Goal: Task Accomplishment & Management: Use online tool/utility

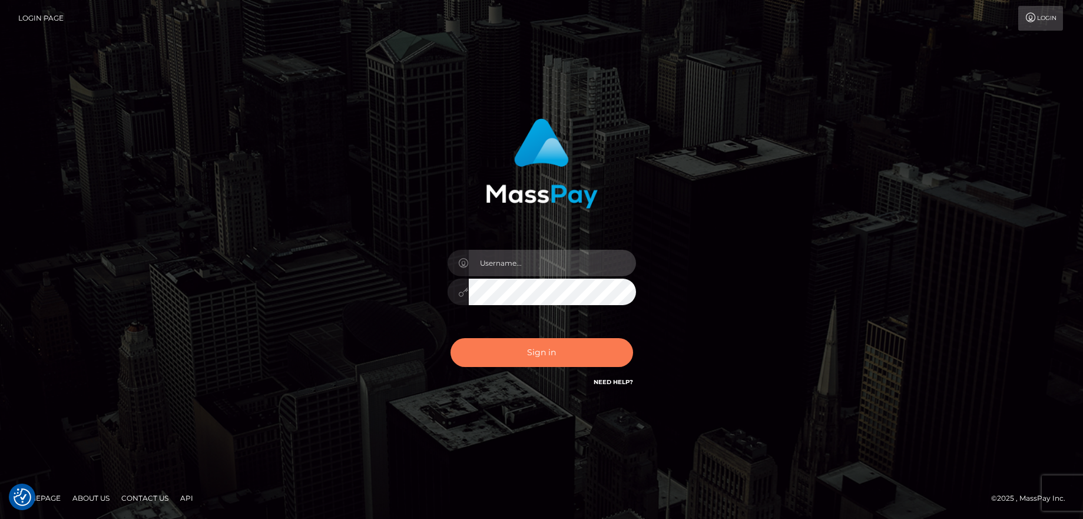
type input "balsaberisic"
click at [537, 353] on button "Sign in" at bounding box center [542, 352] width 183 height 29
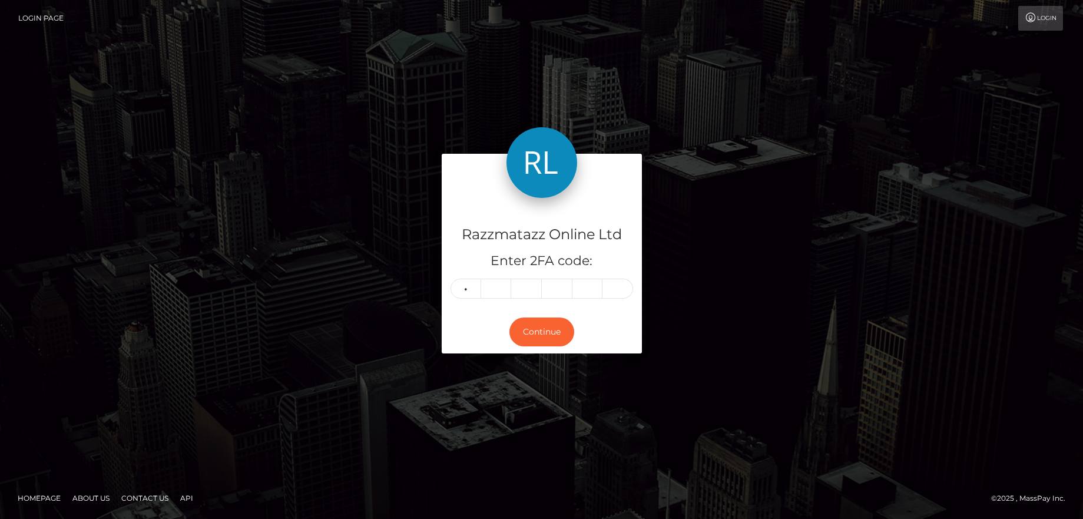
type input "7"
type input "0"
type input "1"
type input "5"
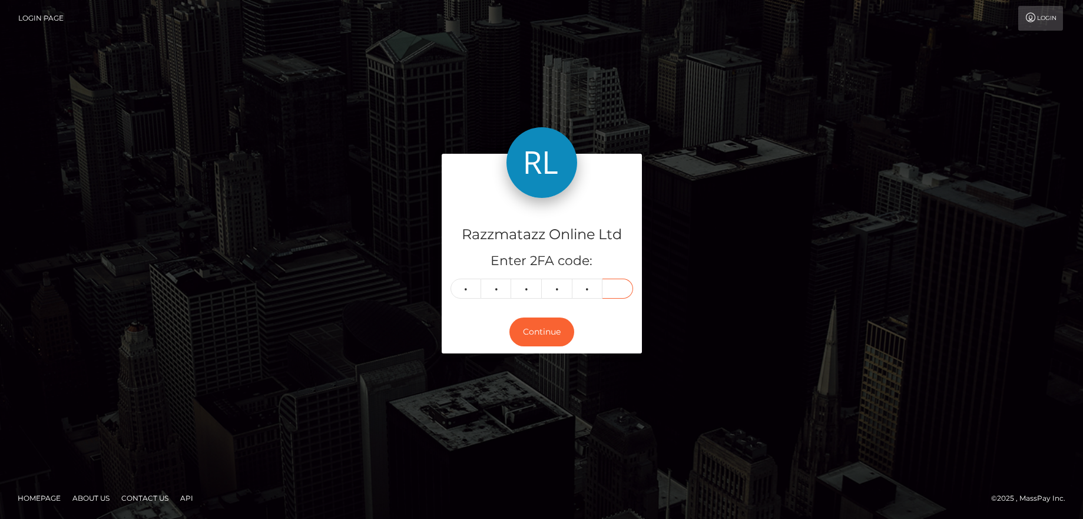
type input "1"
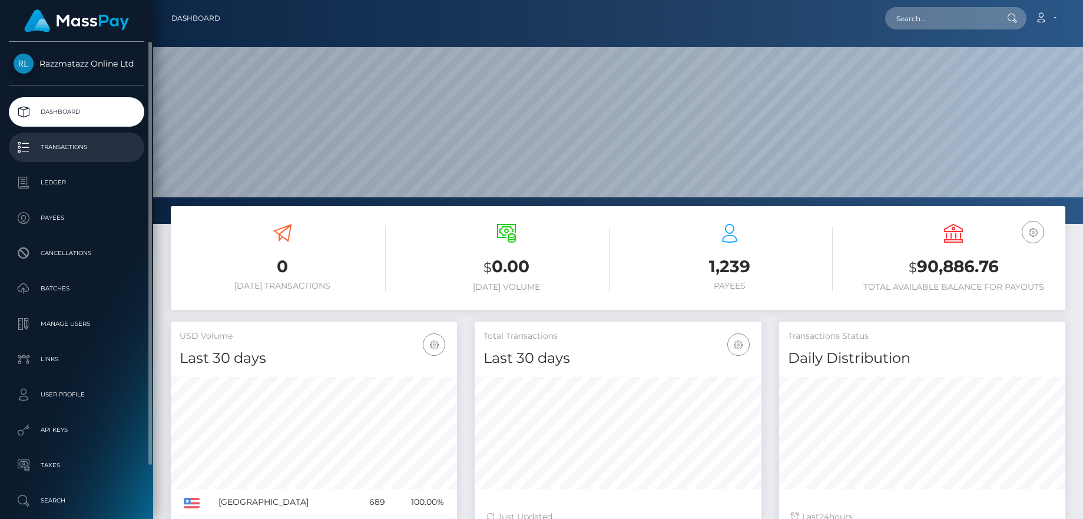
click at [95, 160] on link "Transactions" at bounding box center [76, 147] width 135 height 29
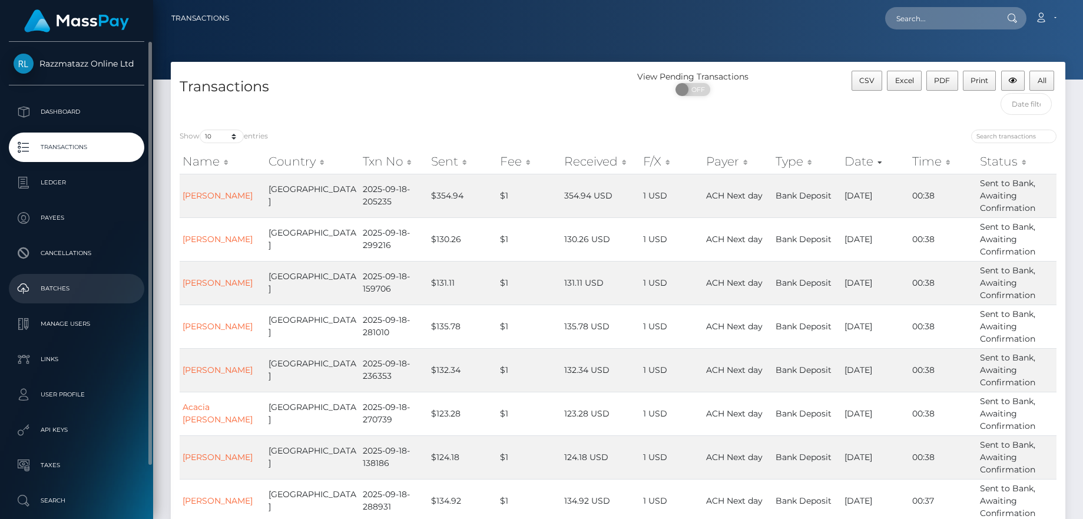
click at [78, 287] on p "Batches" at bounding box center [77, 289] width 126 height 18
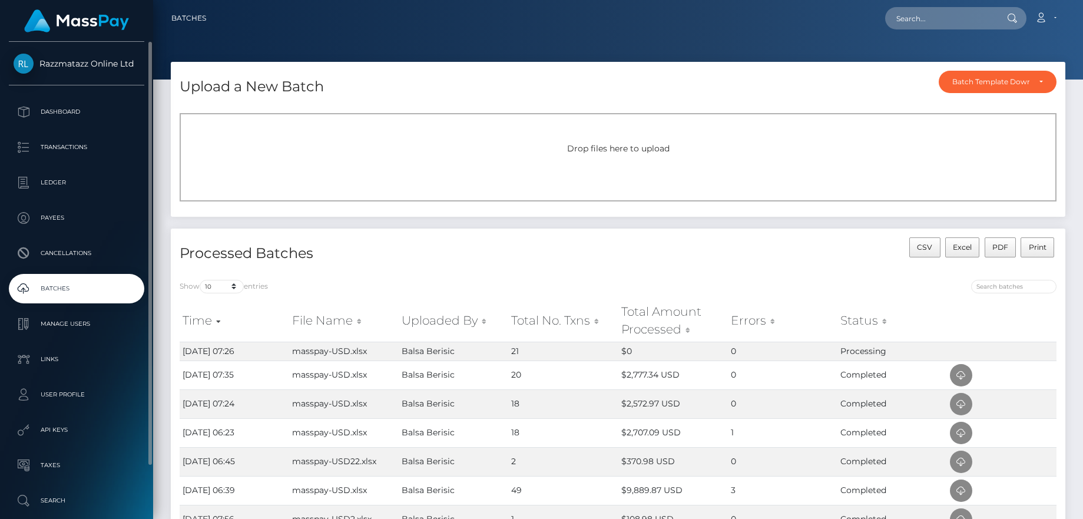
click at [105, 282] on p "Batches" at bounding box center [77, 289] width 126 height 18
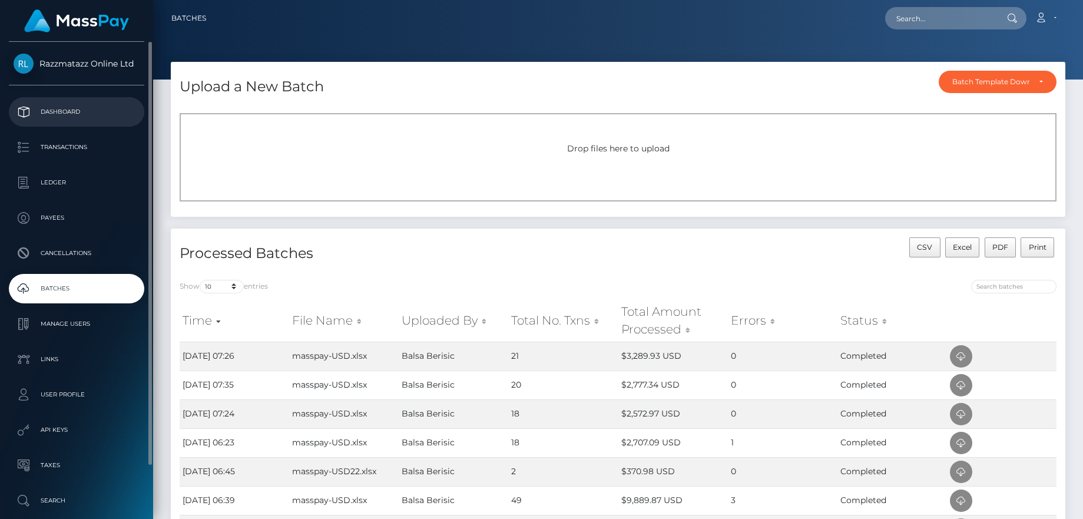
click at [52, 112] on p "Dashboard" at bounding box center [77, 112] width 126 height 18
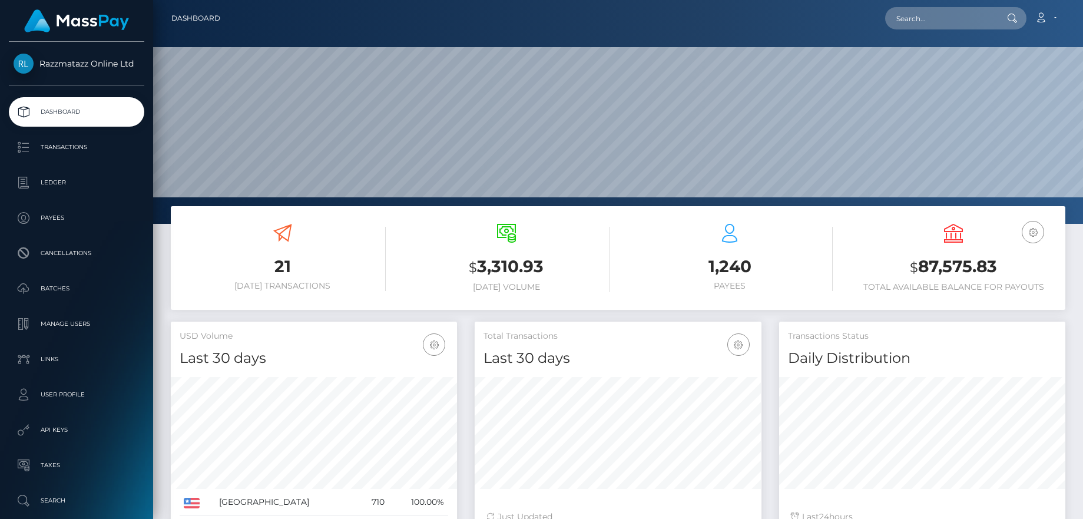
scroll to position [209, 287]
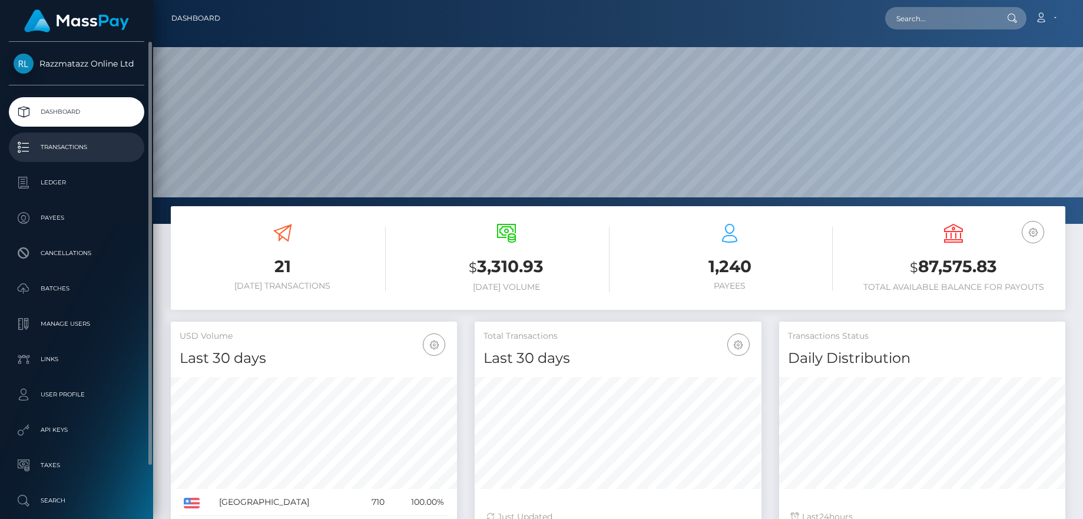
click at [121, 145] on p "Transactions" at bounding box center [77, 147] width 126 height 18
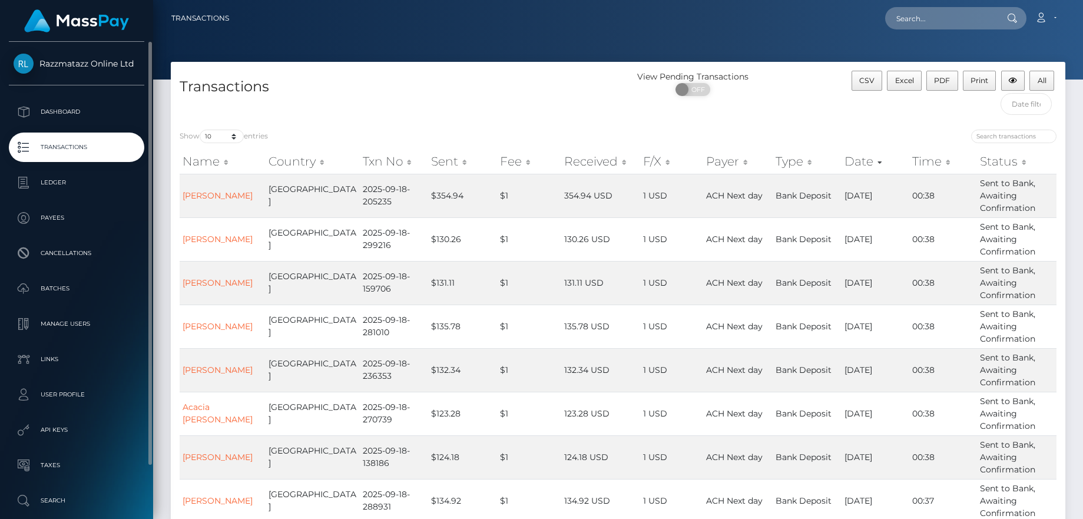
click at [95, 89] on div "Razzmatazz Online Ltd Dashboard Transactions Ledger Payees Cancellations Links" at bounding box center [76, 279] width 153 height 475
click at [62, 117] on p "Dashboard" at bounding box center [77, 112] width 126 height 18
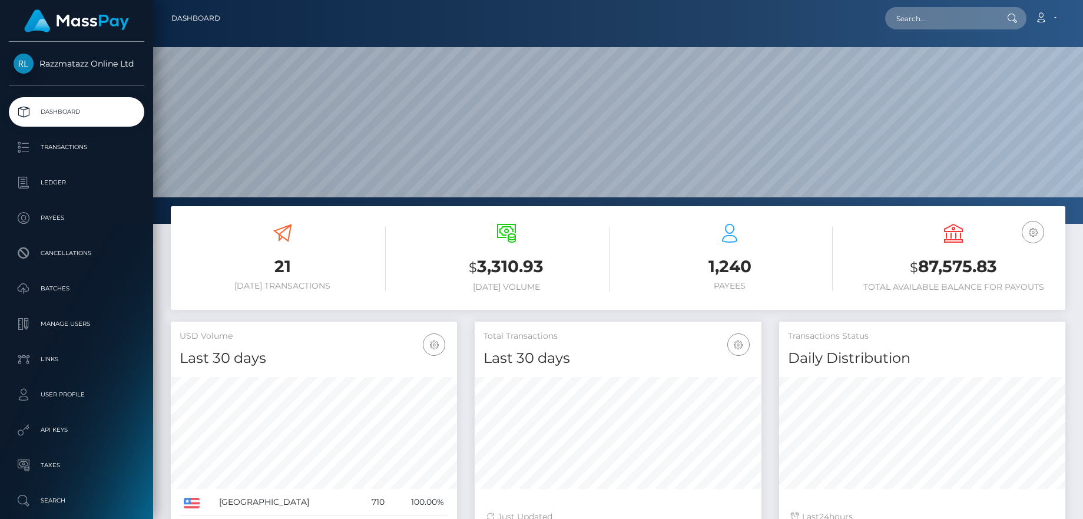
scroll to position [209, 287]
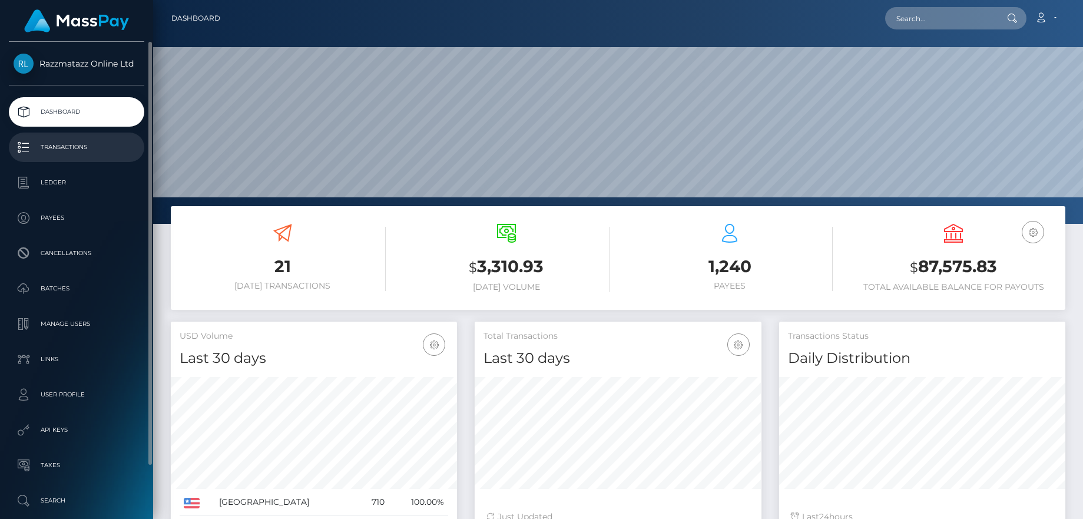
click at [77, 150] on p "Transactions" at bounding box center [77, 147] width 126 height 18
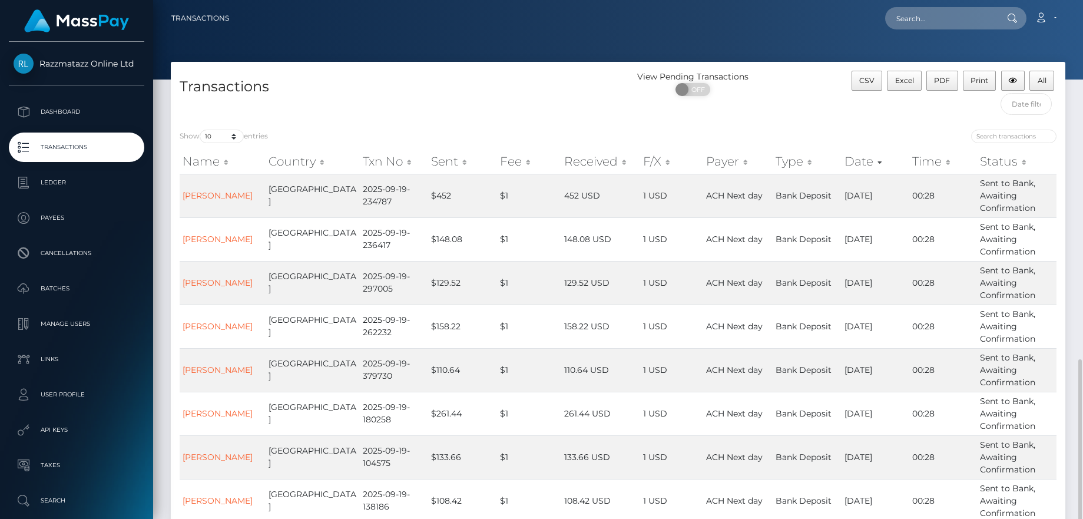
scroll to position [210, 0]
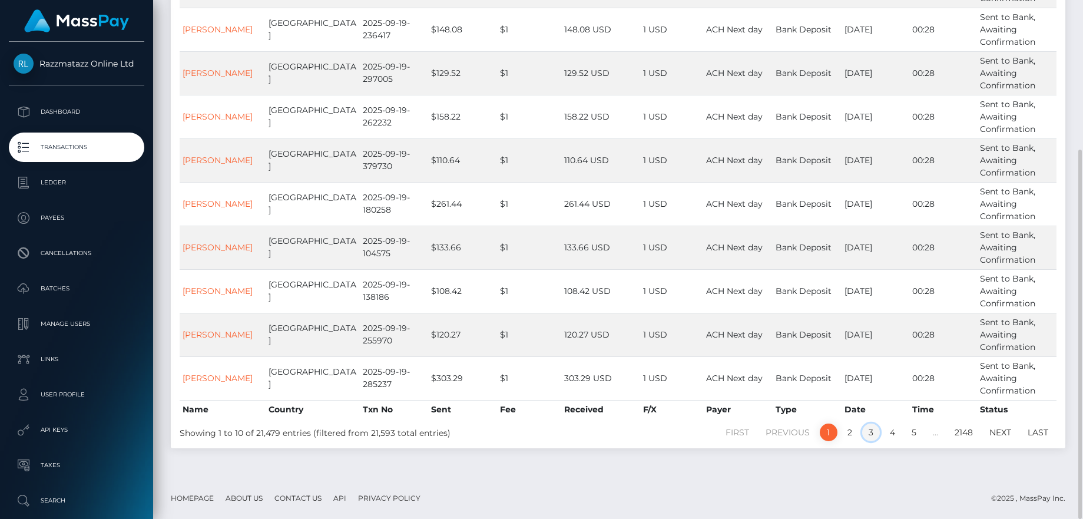
click at [871, 429] on link "3" at bounding box center [871, 432] width 18 height 18
click at [845, 429] on link "2" at bounding box center [850, 432] width 18 height 18
click at [831, 431] on link "1" at bounding box center [829, 432] width 18 height 18
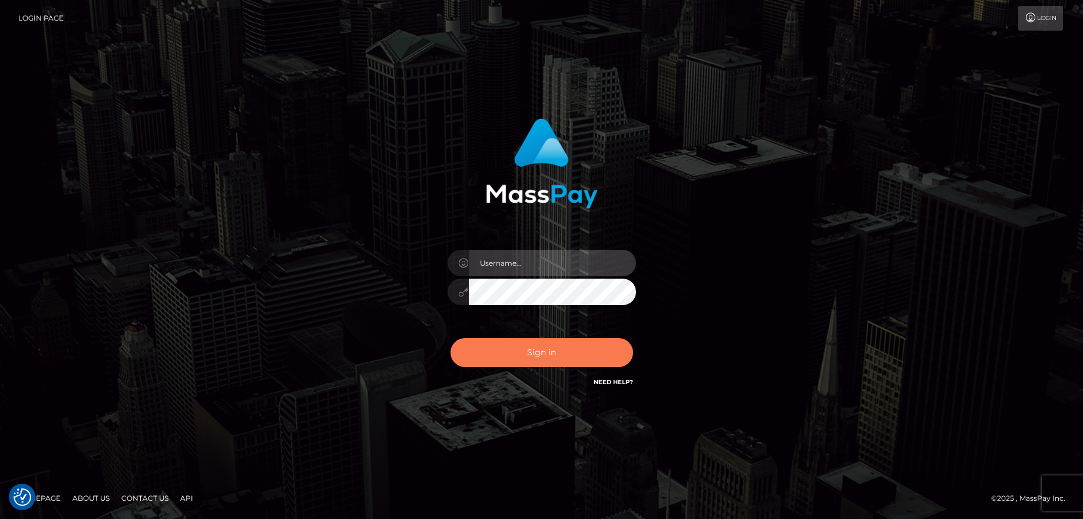
type input "balsaberisic"
click at [531, 343] on button "Sign in" at bounding box center [542, 352] width 183 height 29
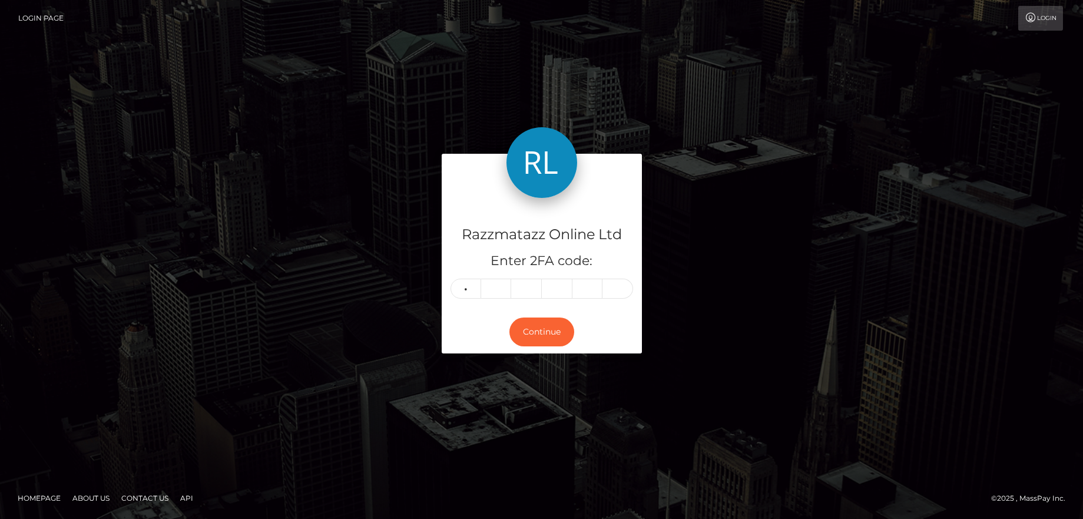
type input "4"
type input "7"
type input "0"
type input "9"
type input "5"
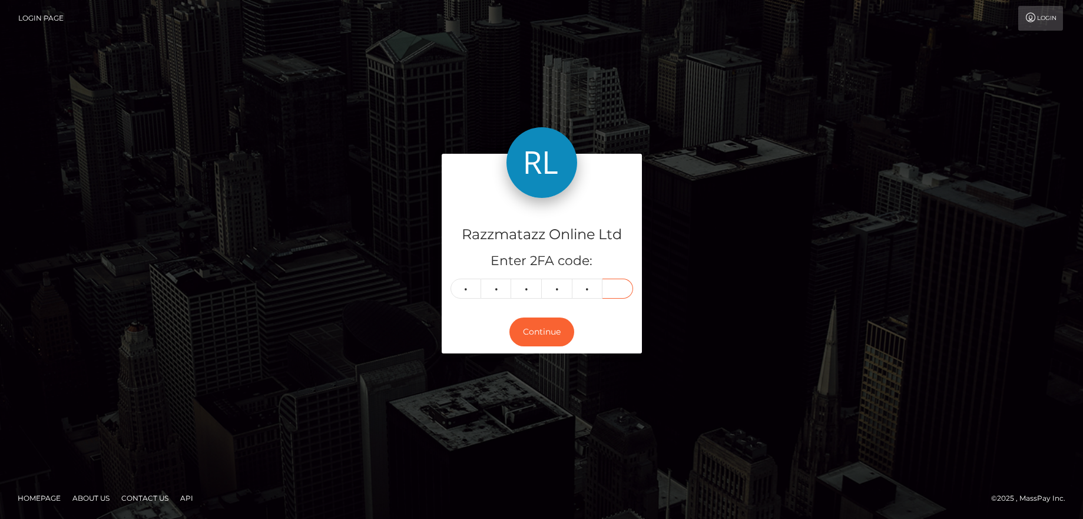
type input "4"
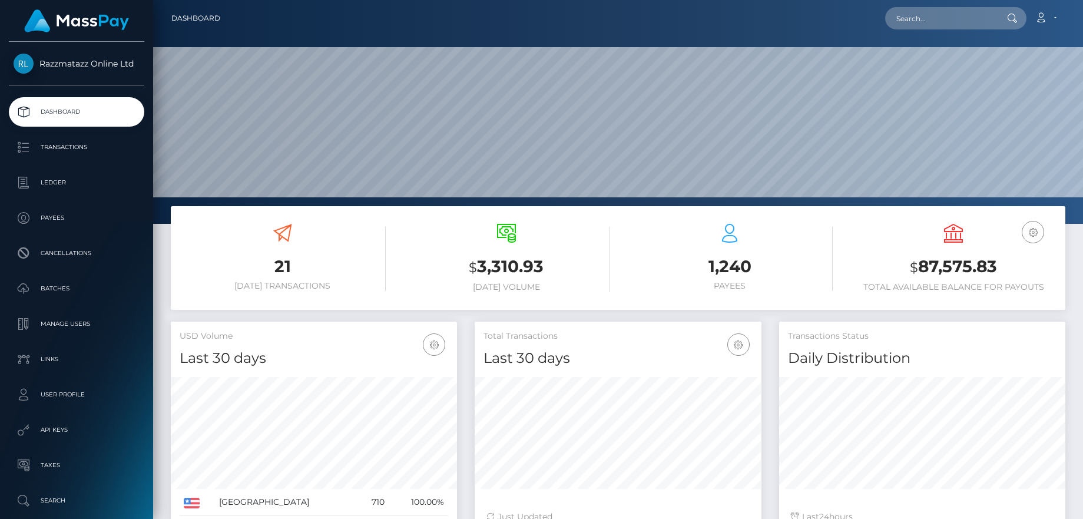
scroll to position [209, 287]
click at [915, 16] on input "text" at bounding box center [940, 18] width 111 height 22
paste input "Ashley Murphy"
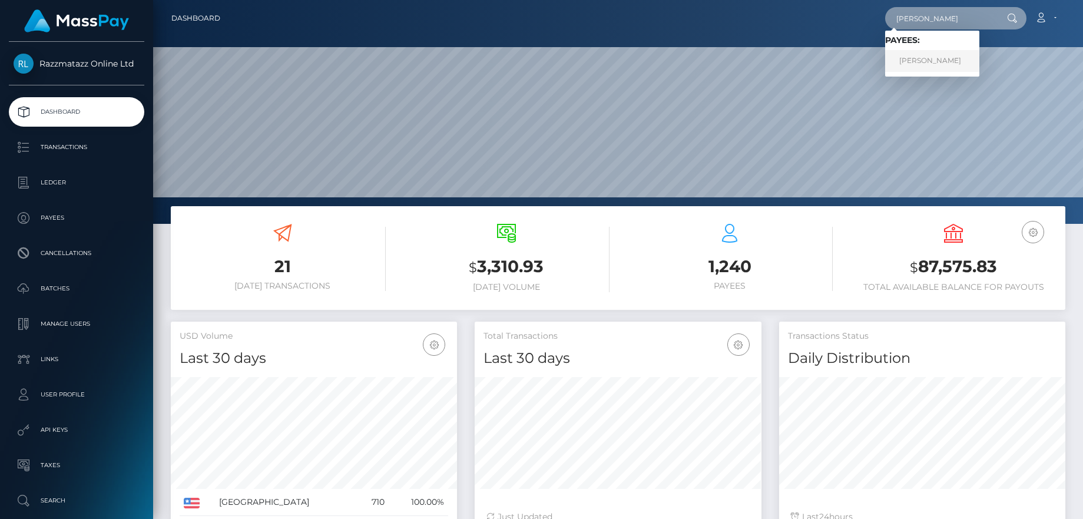
type input "Ashley Murphy"
click at [922, 57] on link "Ashley Murphy" at bounding box center [932, 61] width 94 height 22
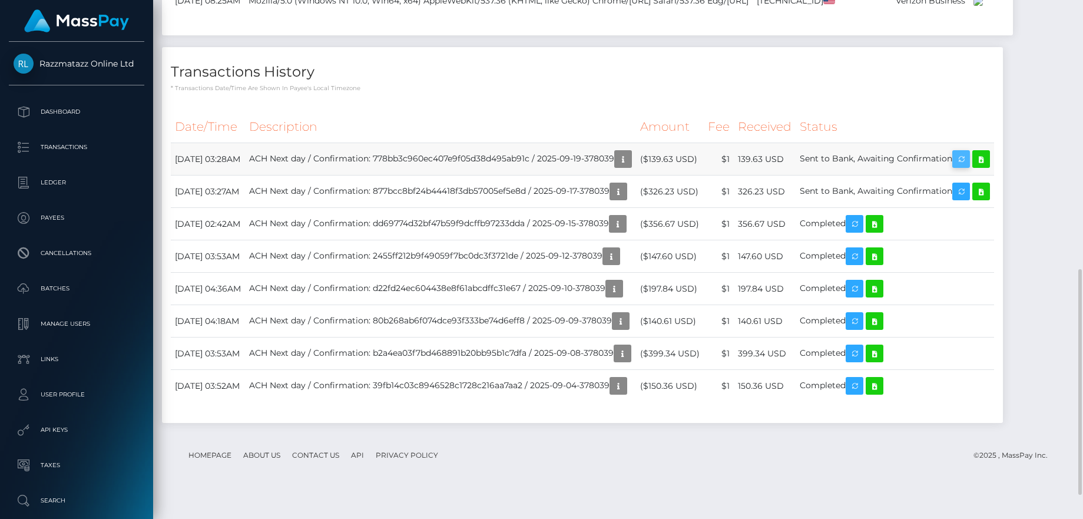
scroll to position [141, 287]
click at [988, 167] on icon at bounding box center [981, 159] width 14 height 15
click at [988, 199] on icon at bounding box center [981, 191] width 14 height 15
click at [882, 231] on icon at bounding box center [875, 224] width 14 height 15
